Goal: Task Accomplishment & Management: Use online tool/utility

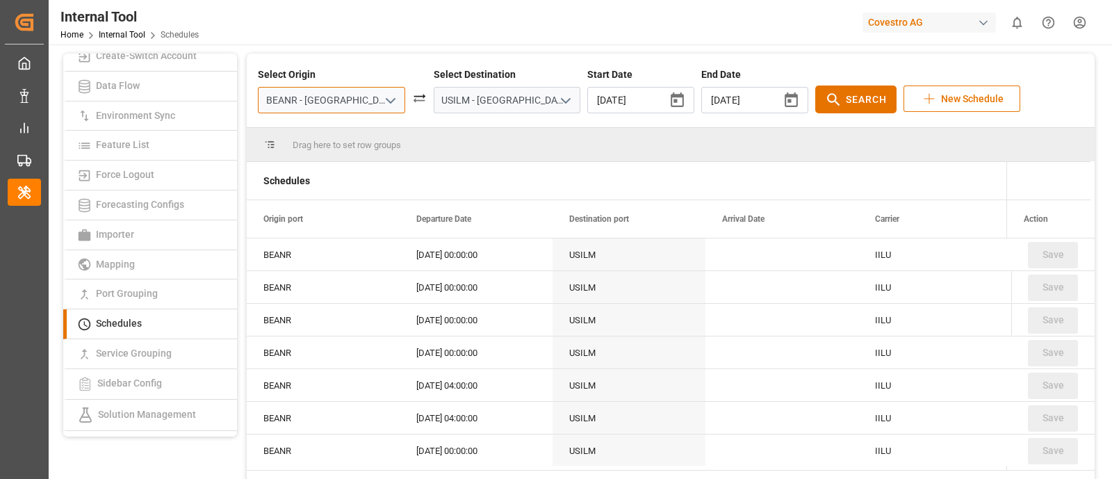
click at [358, 101] on input "BEANR - [GEOGRAPHIC_DATA]" at bounding box center [331, 100] width 147 height 26
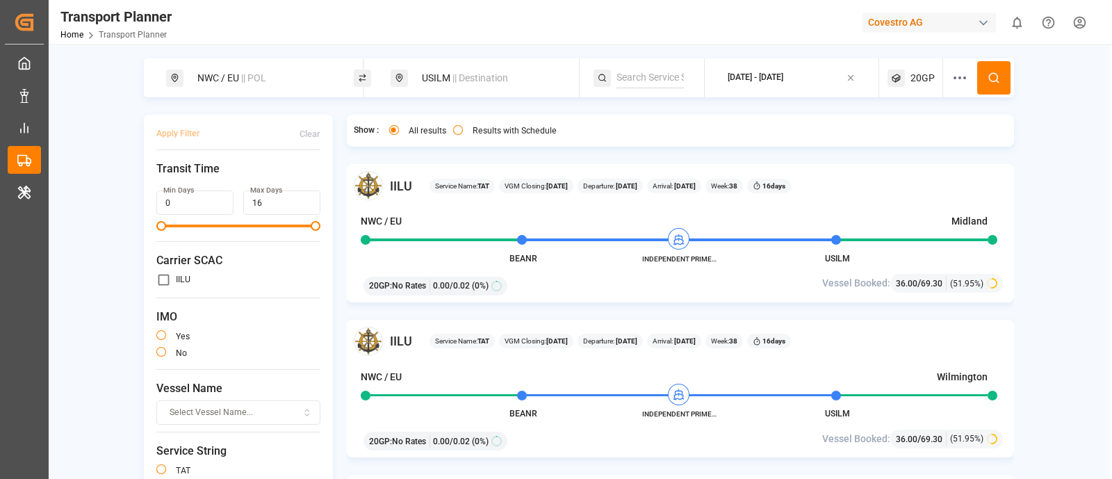
click at [238, 165] on span "Transit Time" at bounding box center [238, 168] width 164 height 17
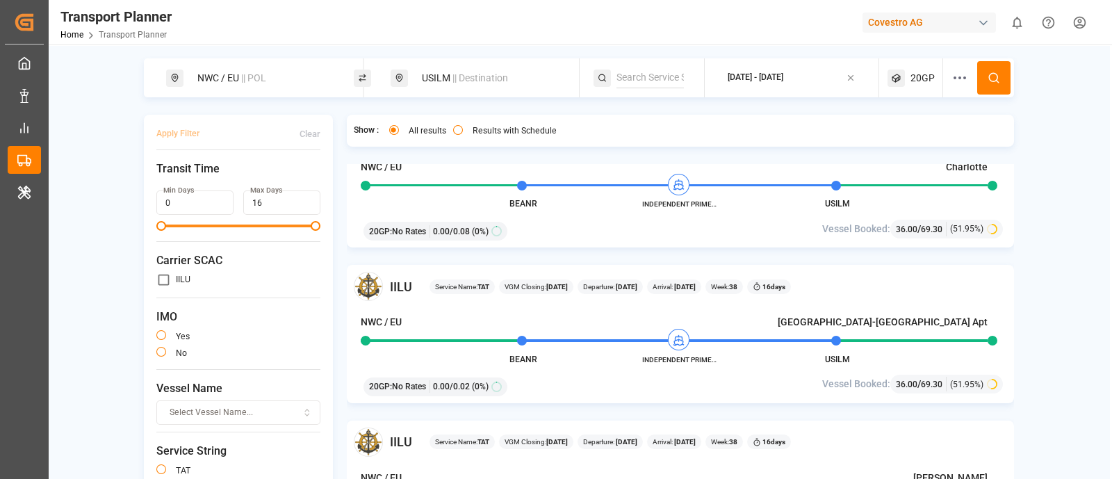
scroll to position [447, 0]
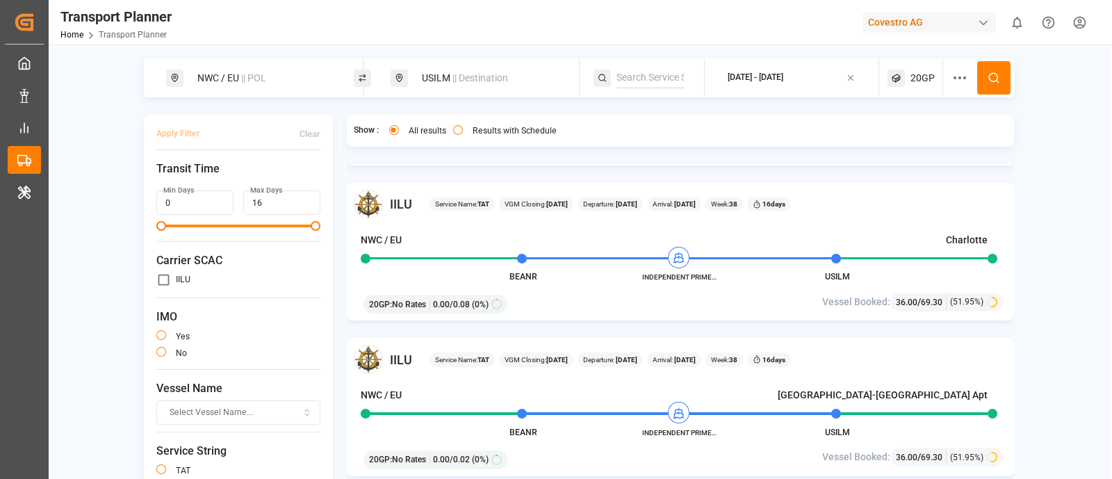
click at [618, 81] on input at bounding box center [649, 77] width 67 height 21
type input "condo"
click at [438, 74] on div "USILM || Destination" at bounding box center [488, 78] width 150 height 26
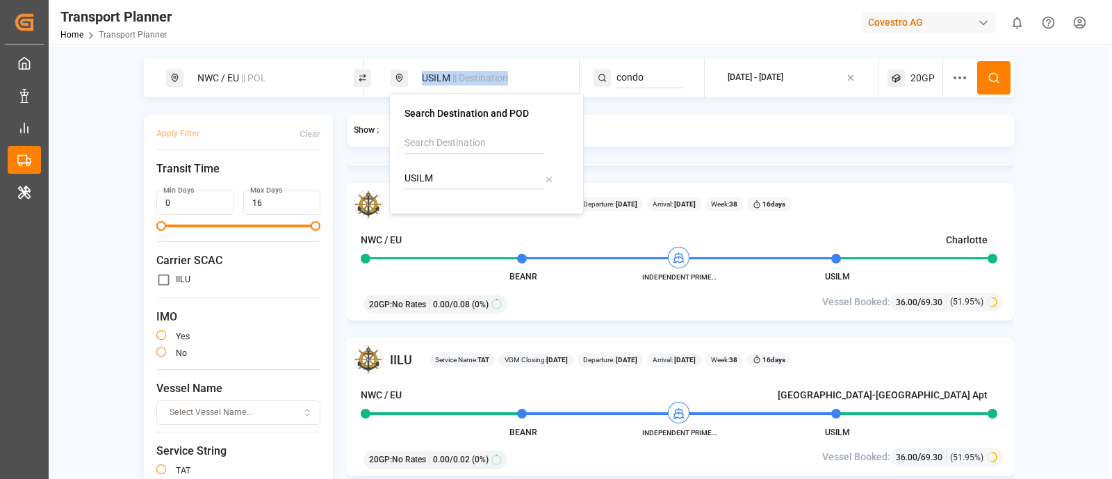
click at [438, 74] on div "USILM || Destination" at bounding box center [488, 78] width 150 height 26
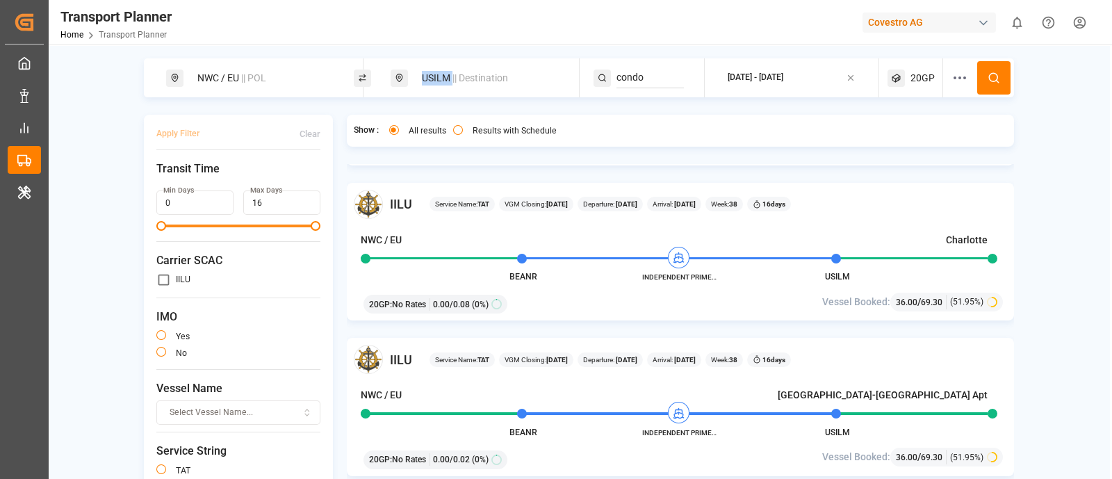
click at [438, 74] on div "USILM || Destination" at bounding box center [488, 78] width 150 height 26
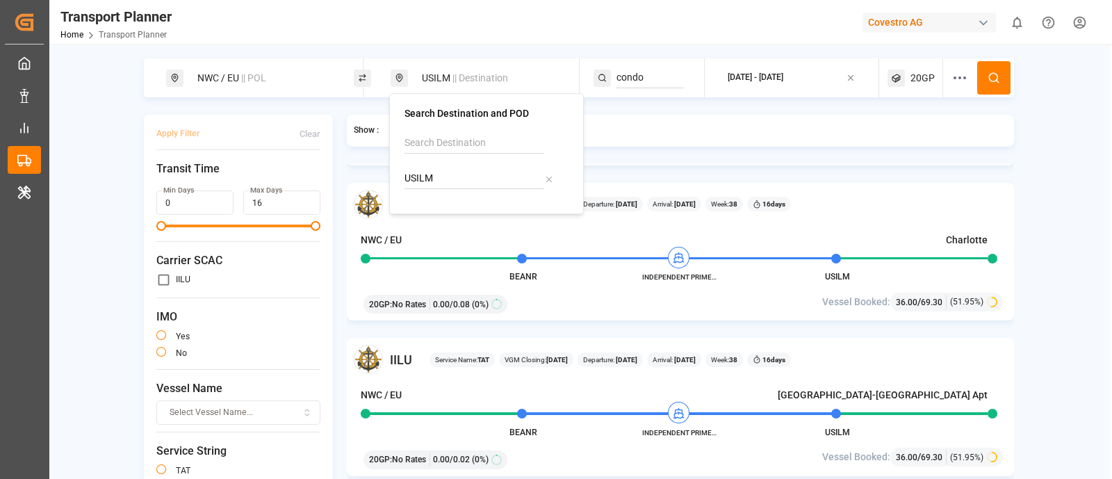
click at [550, 176] on icon at bounding box center [549, 179] width 10 height 10
click at [501, 78] on span "Search POD and Destination" at bounding box center [483, 77] width 122 height 11
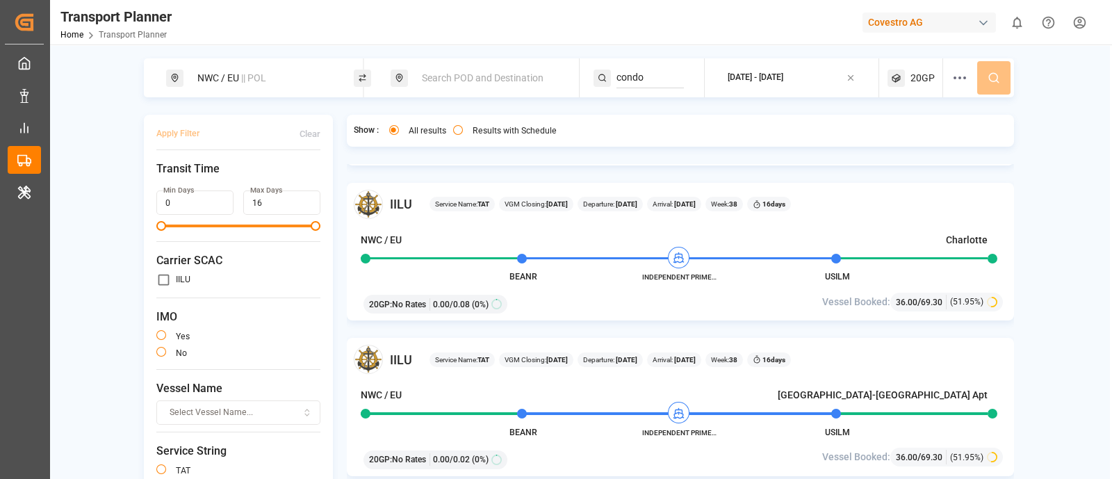
click at [501, 78] on span "Search POD and Destination" at bounding box center [483, 77] width 122 height 11
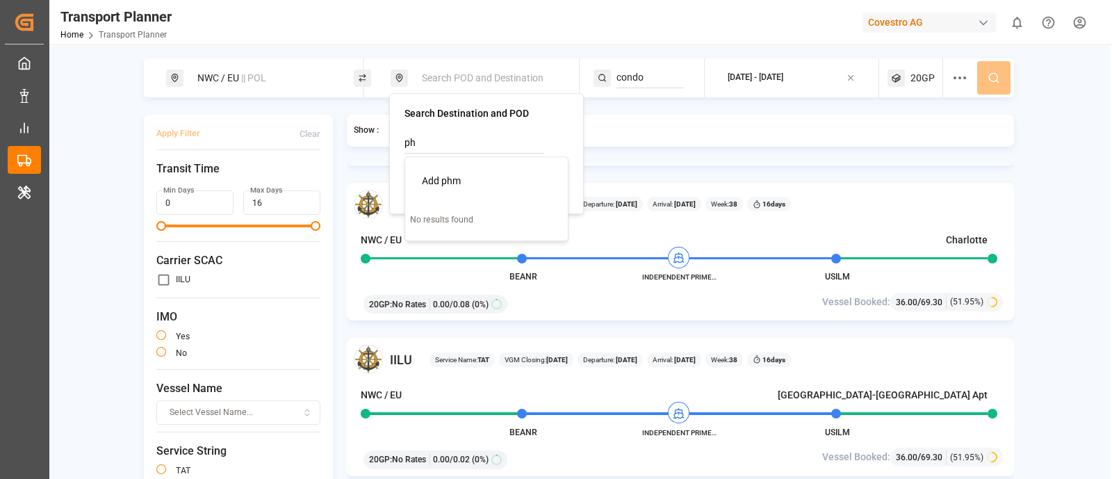
type input "p"
click at [467, 173] on input at bounding box center [474, 178] width 140 height 21
click at [469, 214] on b "PHMNN" at bounding box center [457, 216] width 35 height 11
type input "PHMNN"
click at [762, 126] on div "Show : All results Results with Schedule" at bounding box center [681, 131] width 668 height 32
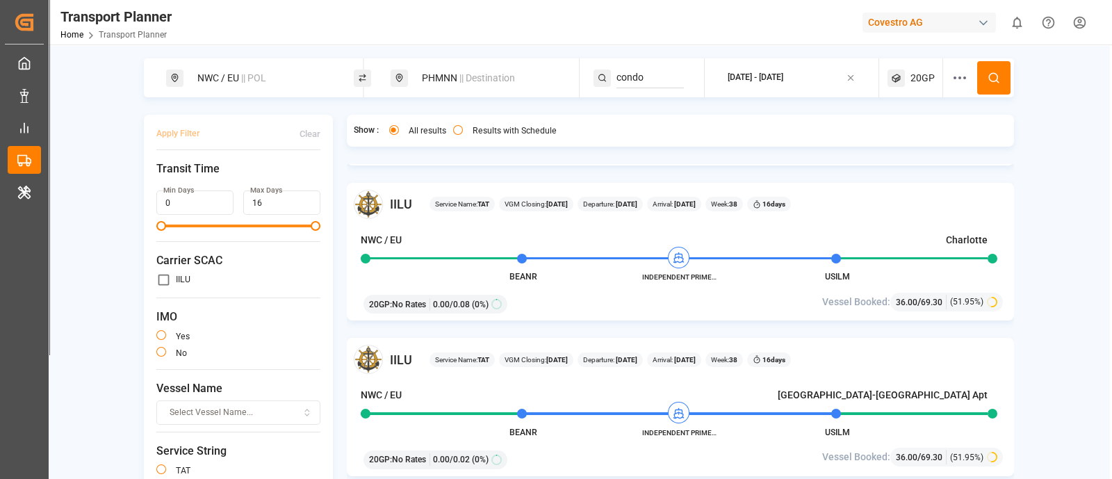
click at [636, 72] on input "condo" at bounding box center [649, 77] width 67 height 21
click at [989, 76] on icon at bounding box center [993, 78] width 13 height 13
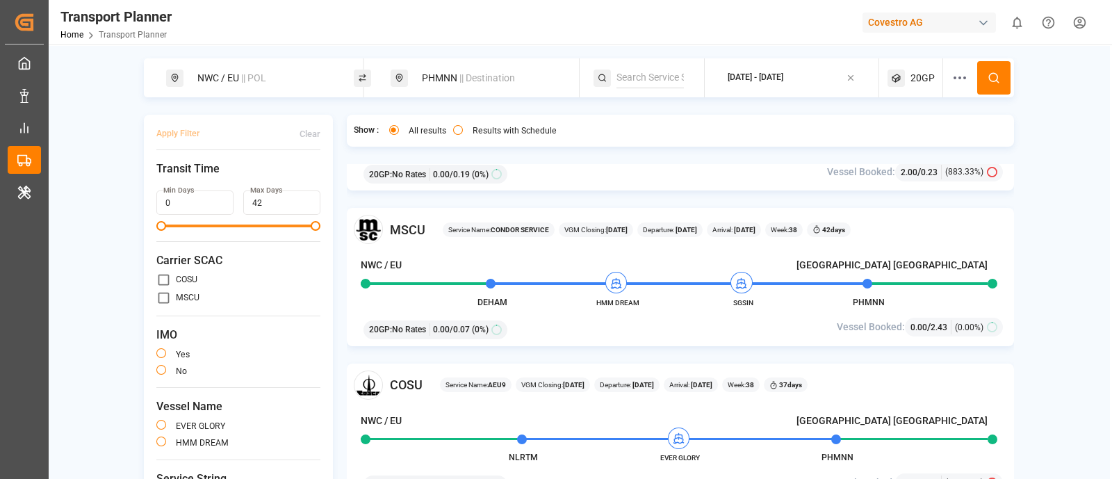
scroll to position [265, 0]
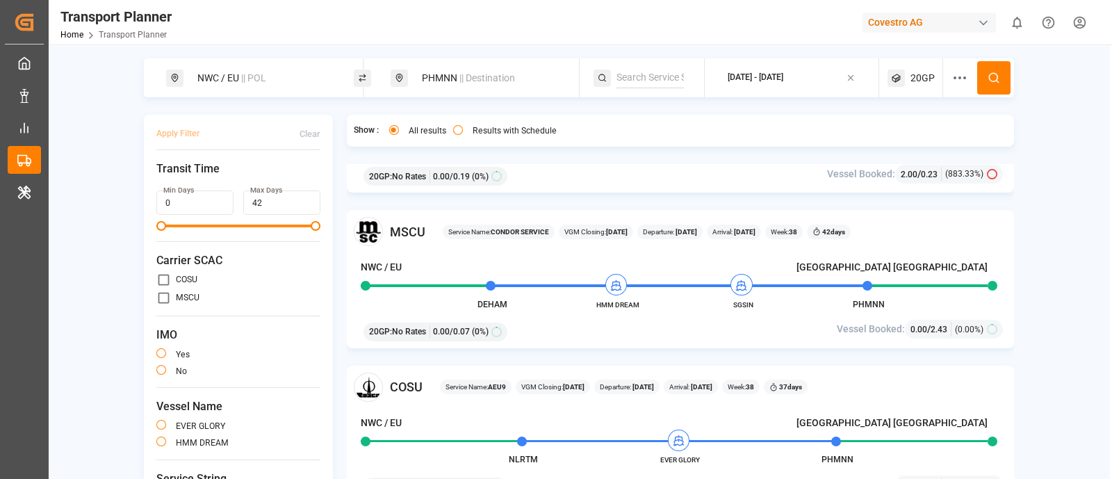
click at [505, 231] on b "CONDOR SERVICE" at bounding box center [519, 232] width 58 height 8
copy b "CONDOR"
paste input "CONDOR"
click at [650, 76] on input at bounding box center [649, 77] width 67 height 21
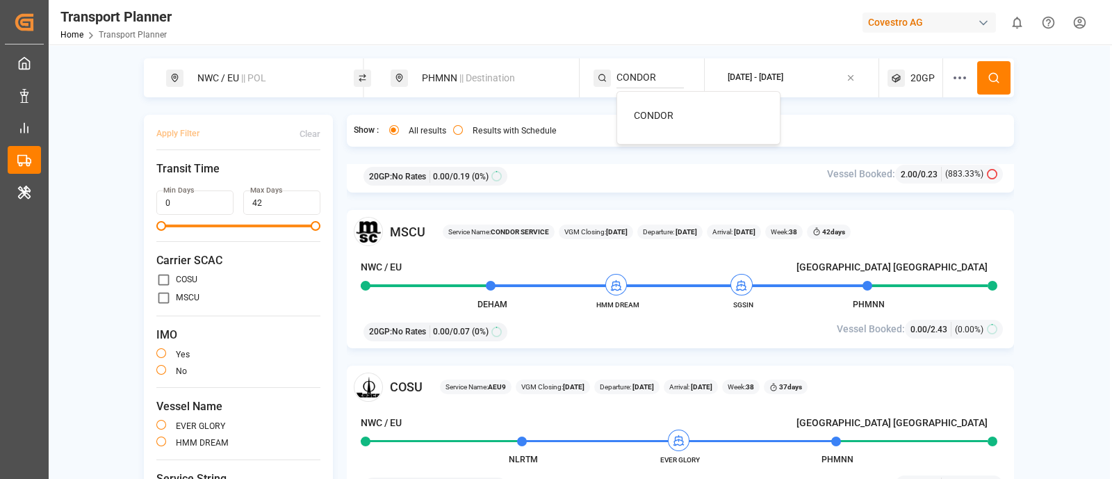
click at [672, 116] on div "CONDOR" at bounding box center [701, 115] width 135 height 15
type input "CONDOR"
click at [987, 74] on icon at bounding box center [993, 78] width 13 height 13
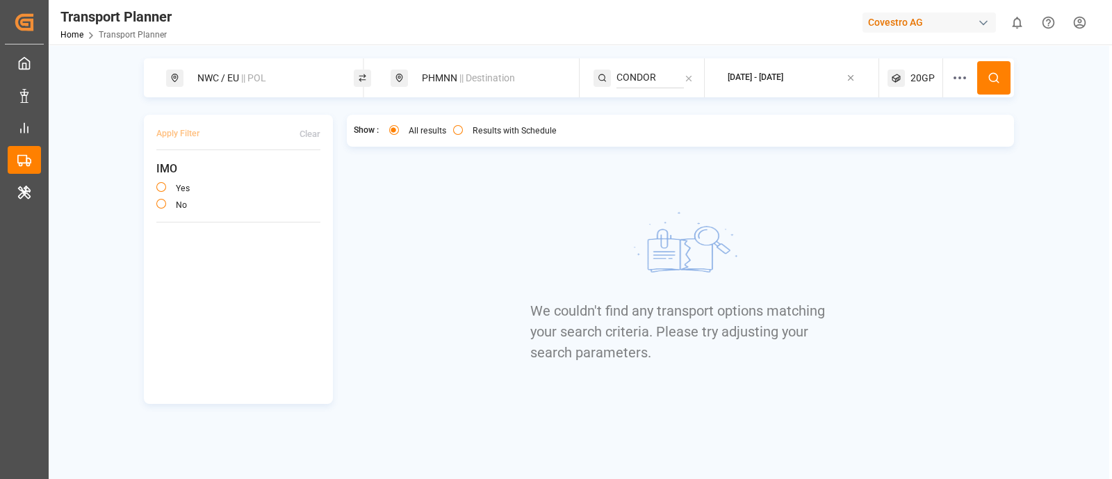
click at [661, 78] on input "CONDOR" at bounding box center [649, 77] width 67 height 21
type input "CONDOR"
click at [643, 76] on input "CONDOR" at bounding box center [649, 77] width 67 height 21
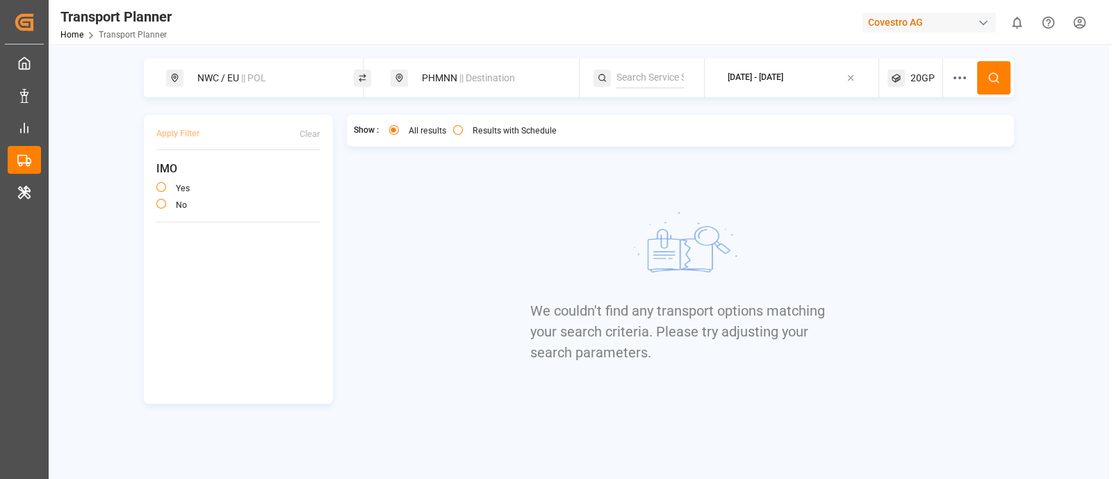
click at [1000, 73] on button at bounding box center [993, 77] width 33 height 33
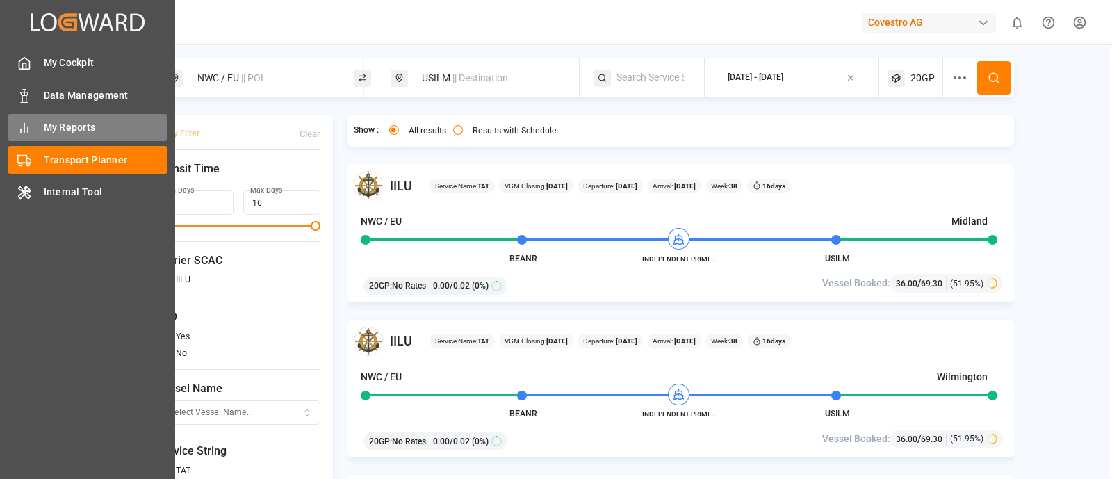
click at [65, 122] on span "My Reports" at bounding box center [106, 127] width 124 height 15
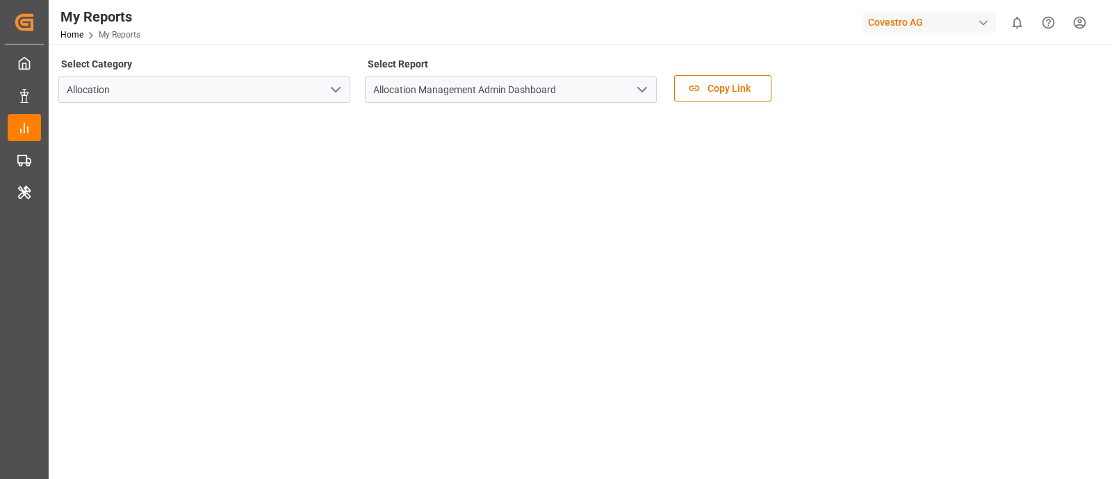
click at [640, 88] on icon "open menu" at bounding box center [642, 89] width 17 height 17
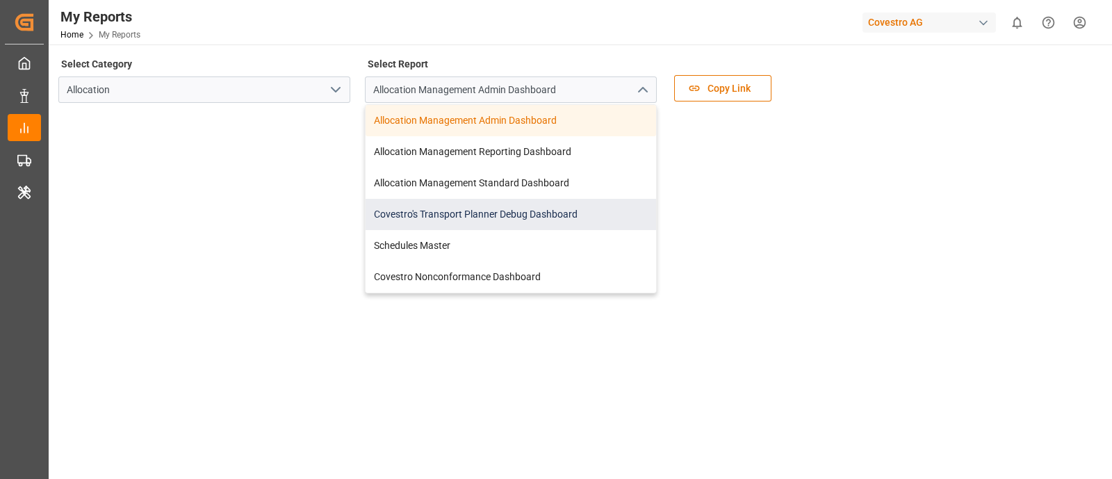
click at [590, 204] on div "Covestro's Transport Planner Debug Dashboard" at bounding box center [510, 214] width 290 height 31
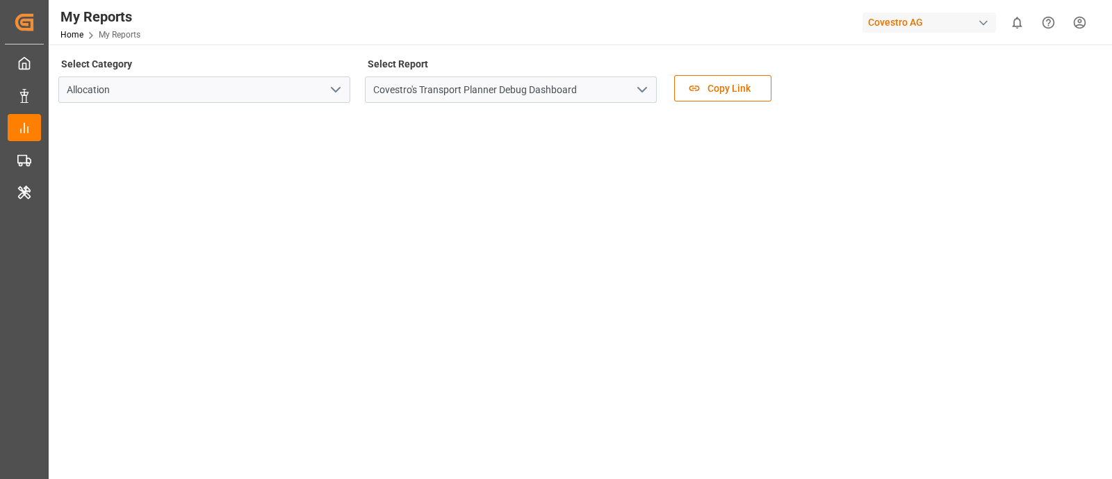
click at [792, 113] on div at bounding box center [578, 392] width 1041 height 559
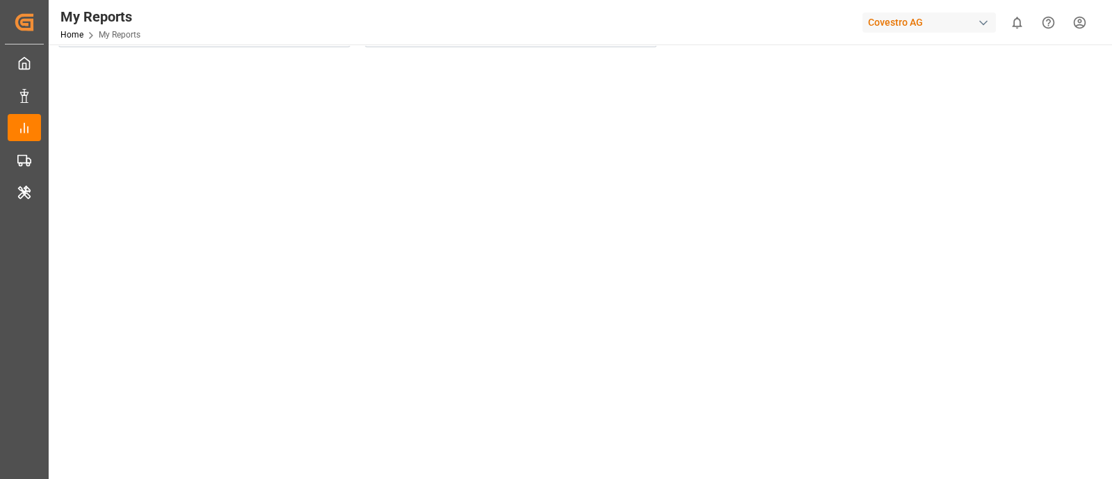
scroll to position [55, 0]
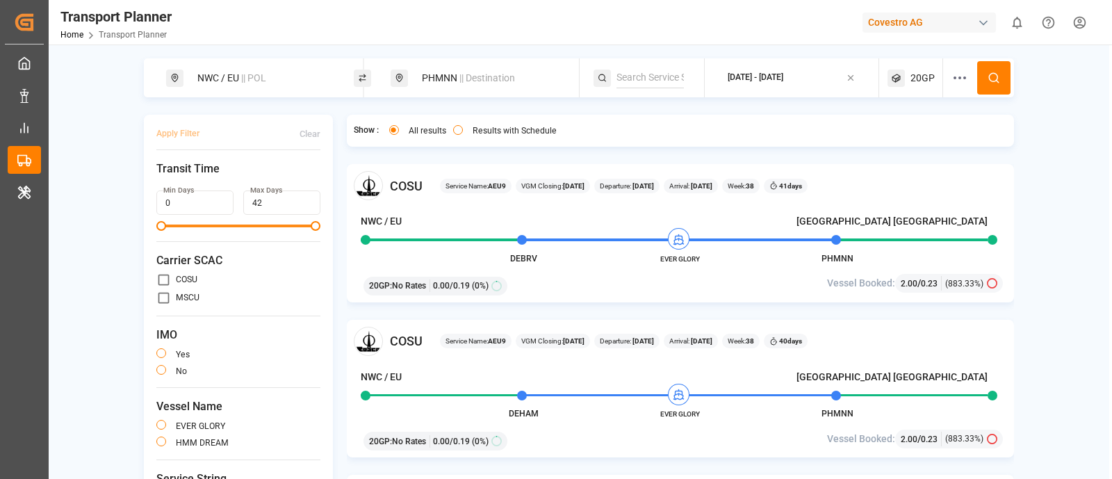
click at [527, 76] on div "PHMNN || Destination" at bounding box center [488, 78] width 150 height 26
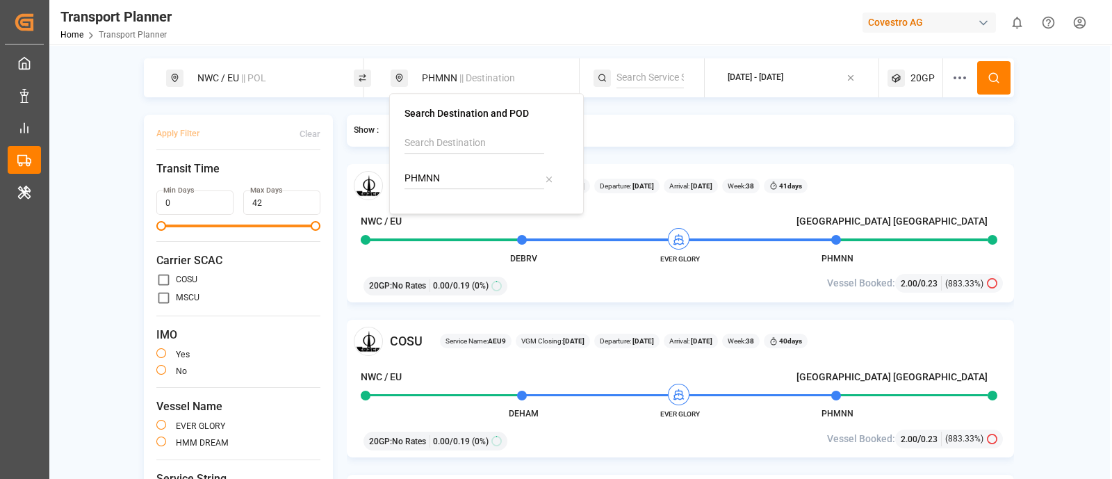
click at [490, 140] on input at bounding box center [474, 143] width 140 height 21
